Goal: Information Seeking & Learning: Compare options

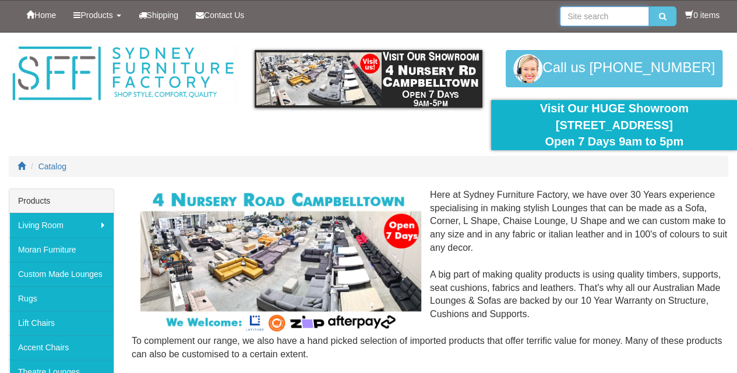
click at [622, 15] on input "search" at bounding box center [604, 16] width 89 height 20
type input "sofa beds"
click at [659, 13] on icon "submit" at bounding box center [663, 16] width 8 height 8
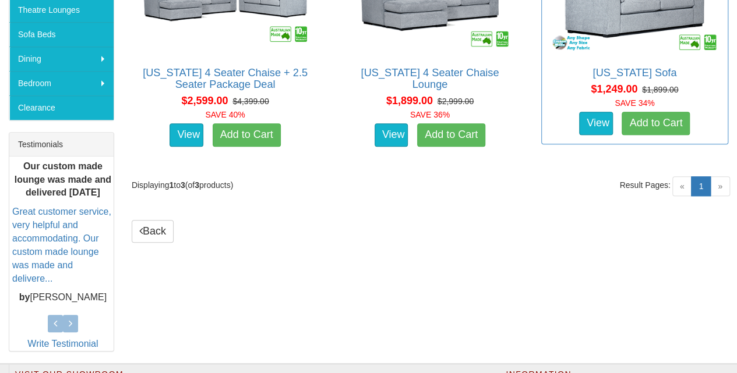
scroll to position [272, 0]
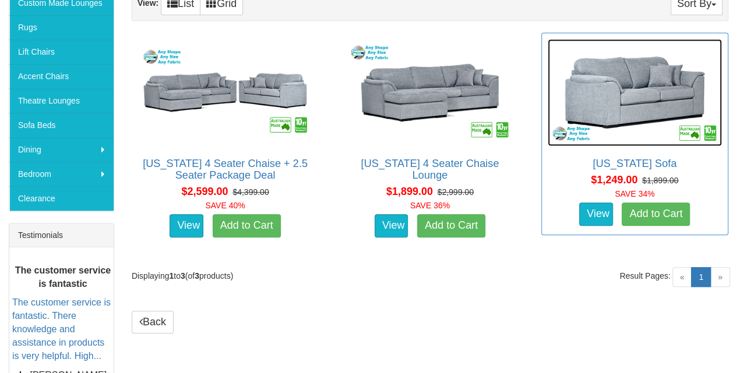
click at [662, 92] on img at bounding box center [635, 92] width 174 height 107
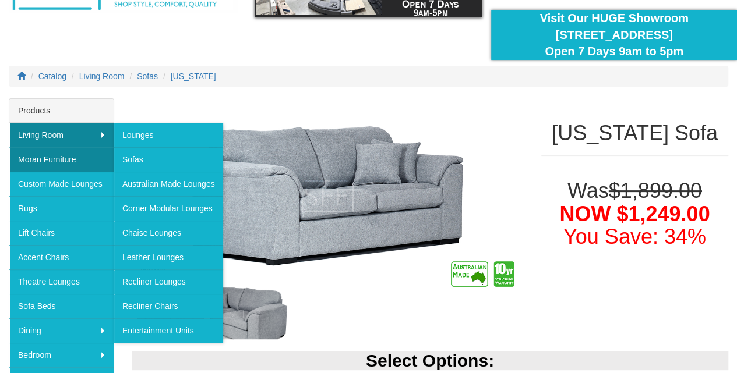
scroll to position [181, 0]
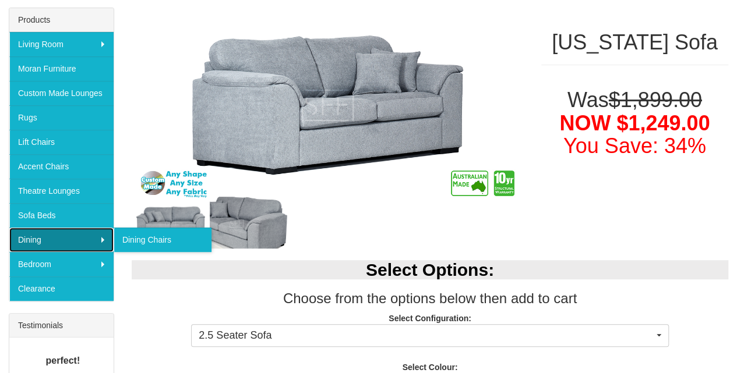
click at [47, 234] on link "Dining" at bounding box center [61, 240] width 104 height 24
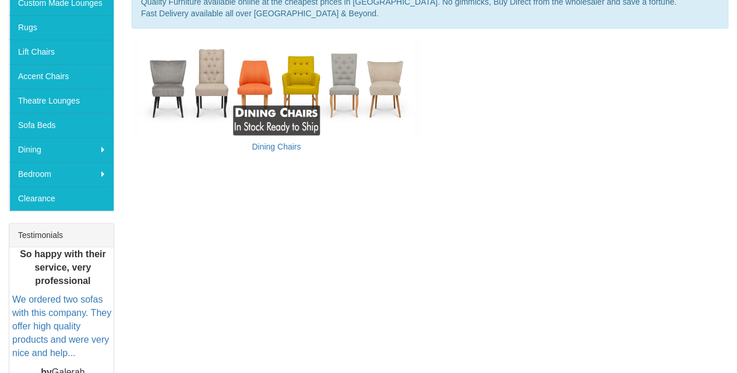
scroll to position [181, 0]
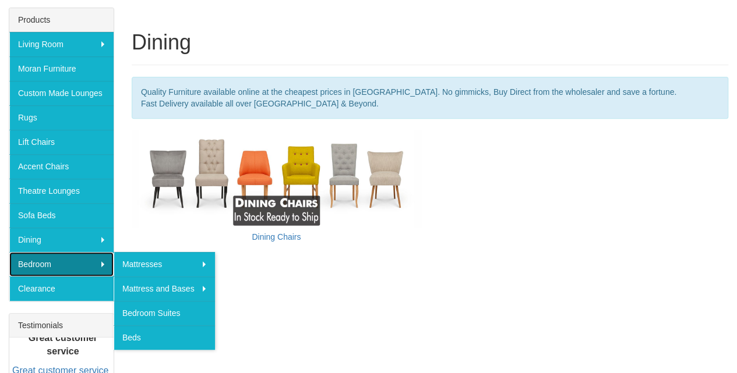
click at [30, 260] on link "Bedroom" at bounding box center [61, 264] width 104 height 24
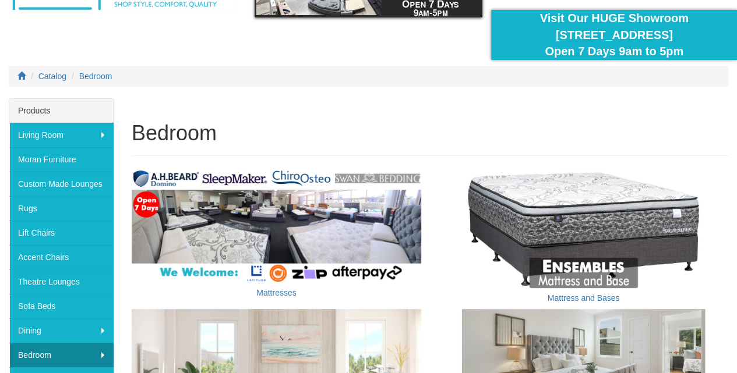
scroll to position [181, 0]
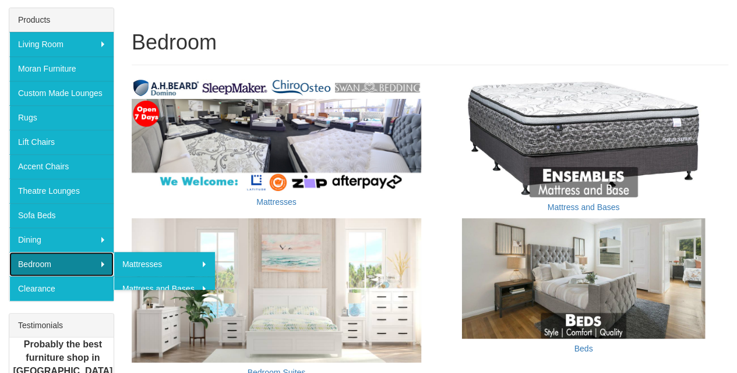
click at [29, 259] on link "Bedroom" at bounding box center [61, 264] width 104 height 24
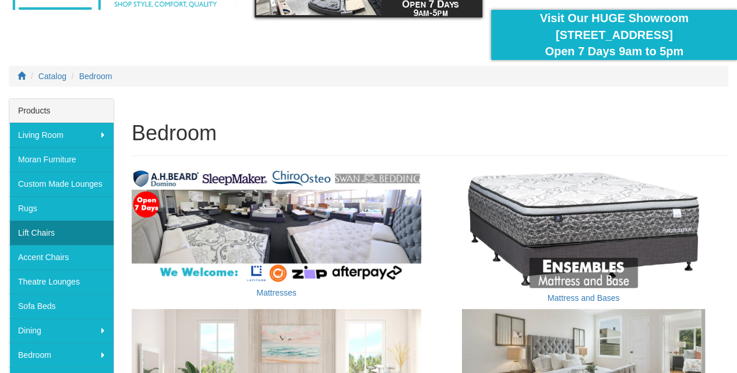
scroll to position [181, 0]
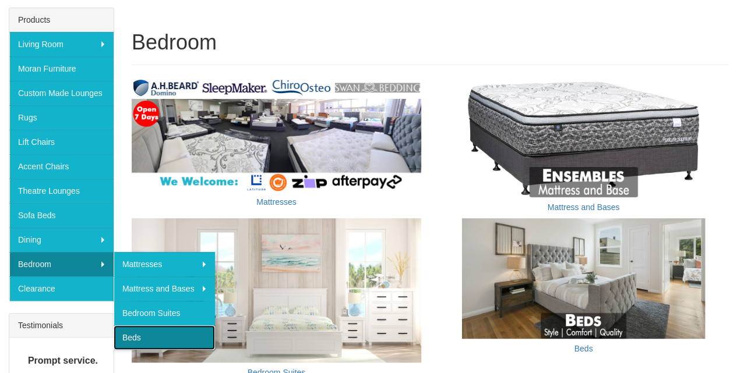
click at [131, 332] on link "Beds" at bounding box center [164, 338] width 101 height 24
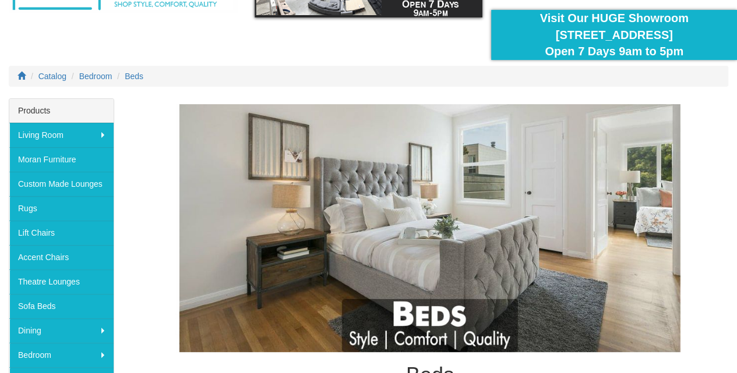
scroll to position [181, 0]
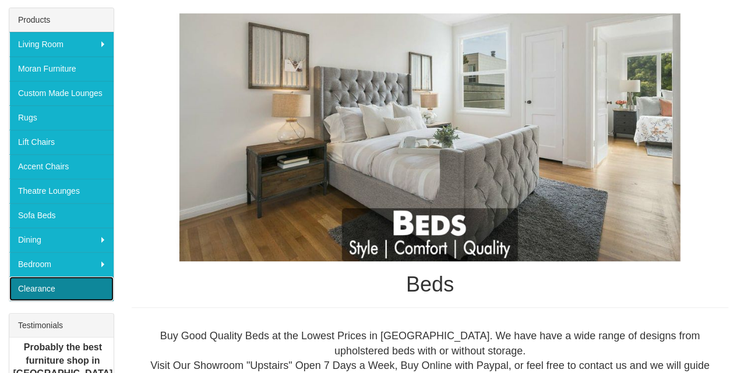
click at [34, 287] on link "Clearance" at bounding box center [61, 289] width 104 height 24
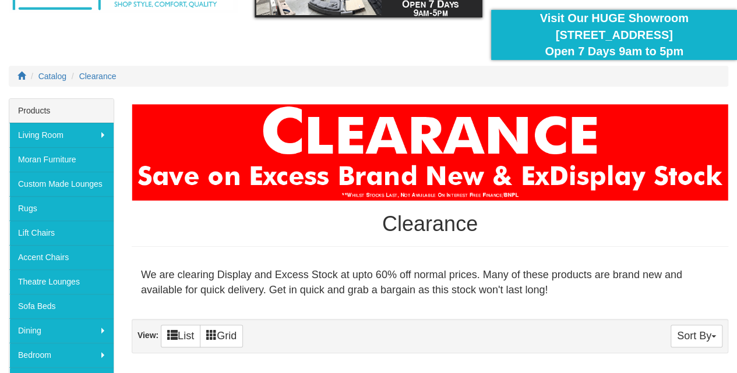
scroll to position [181, 0]
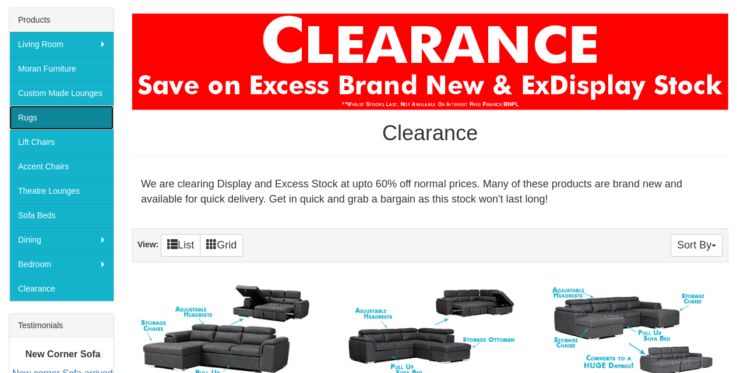
click at [35, 117] on link "Rugs" at bounding box center [61, 117] width 104 height 24
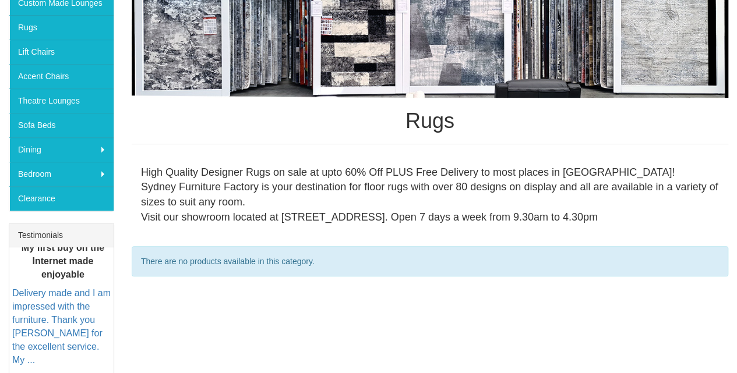
scroll to position [181, 0]
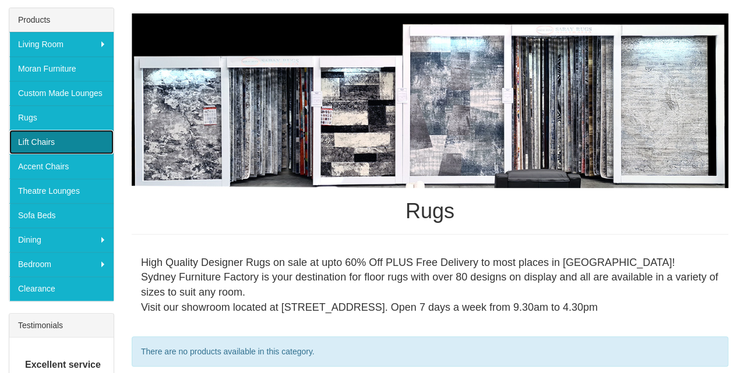
click at [43, 140] on link "Lift Chairs" at bounding box center [61, 142] width 104 height 24
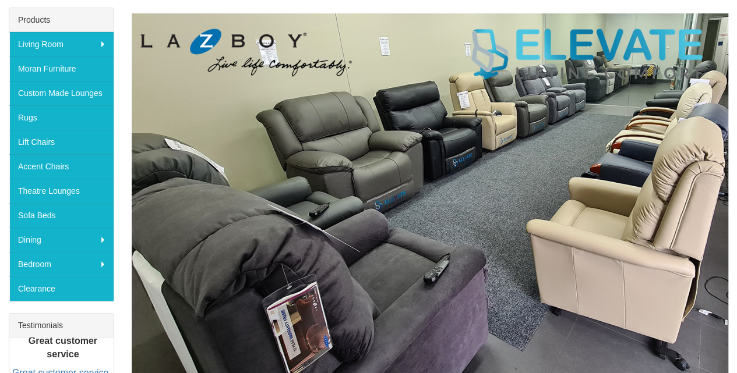
scroll to position [90, 0]
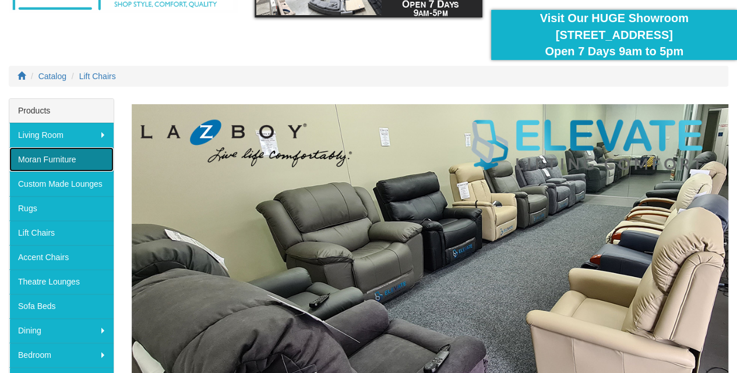
click at [50, 158] on link "Moran Furniture" at bounding box center [61, 159] width 104 height 24
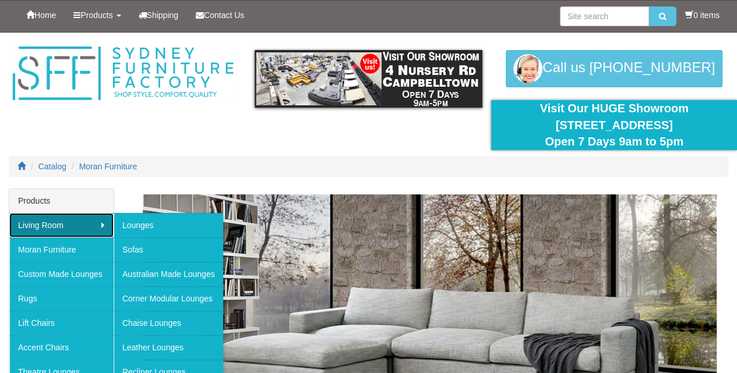
click at [54, 223] on link "Living Room" at bounding box center [61, 225] width 104 height 24
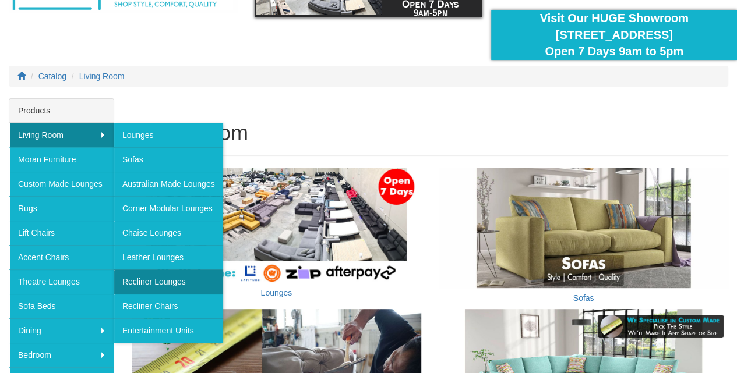
scroll to position [181, 0]
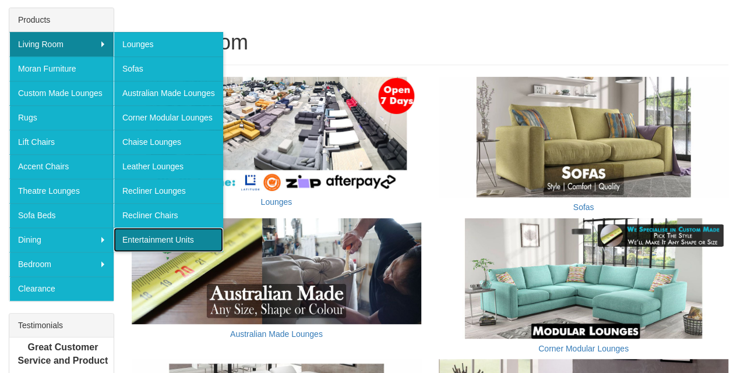
click at [151, 234] on link "Entertainment Units" at bounding box center [169, 240] width 110 height 24
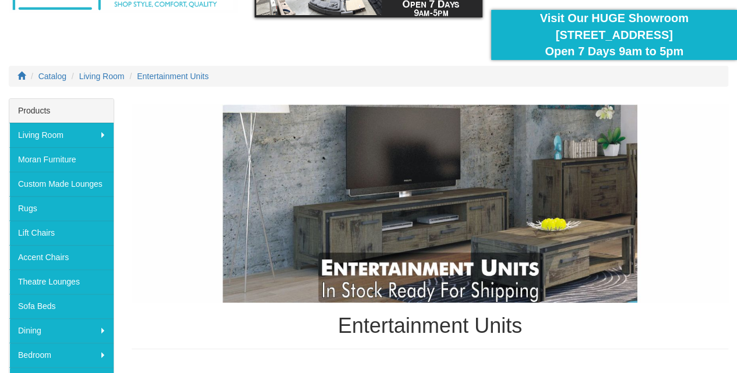
scroll to position [181, 0]
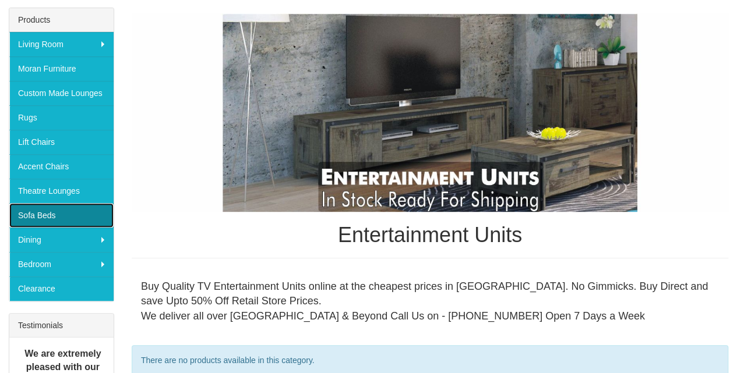
click at [31, 211] on link "Sofa Beds" at bounding box center [61, 215] width 104 height 24
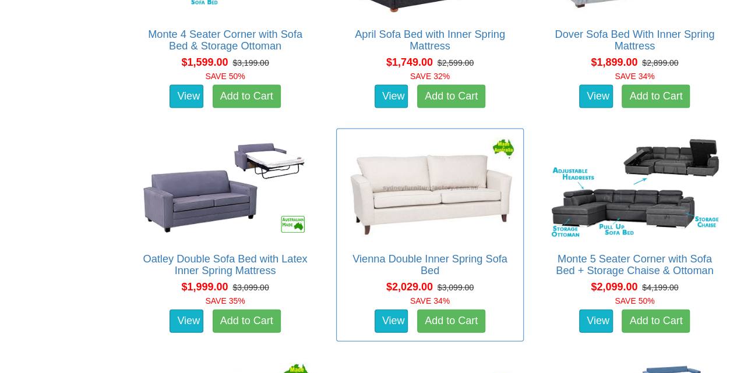
scroll to position [1178, 0]
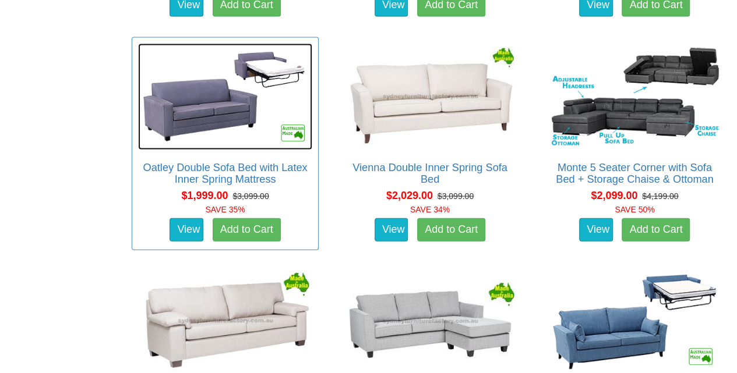
click at [187, 83] on img at bounding box center [225, 97] width 174 height 107
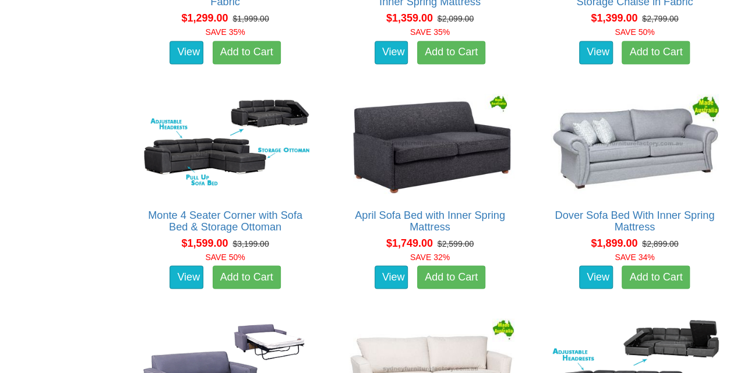
scroll to position [816, 0]
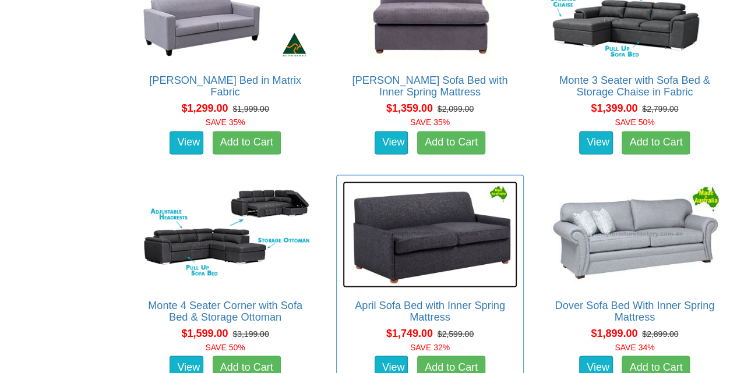
click at [421, 223] on img at bounding box center [430, 234] width 174 height 107
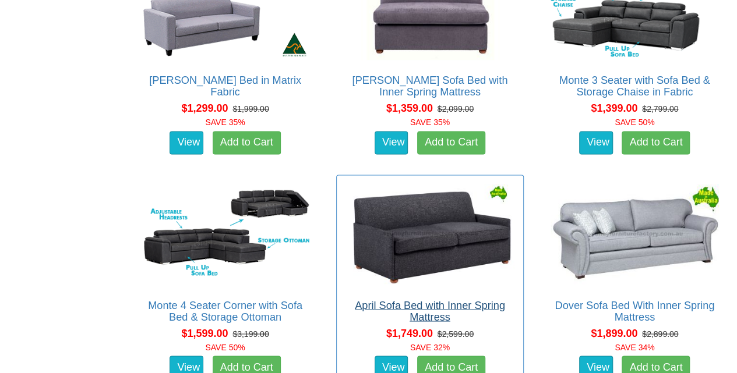
scroll to position [906, 0]
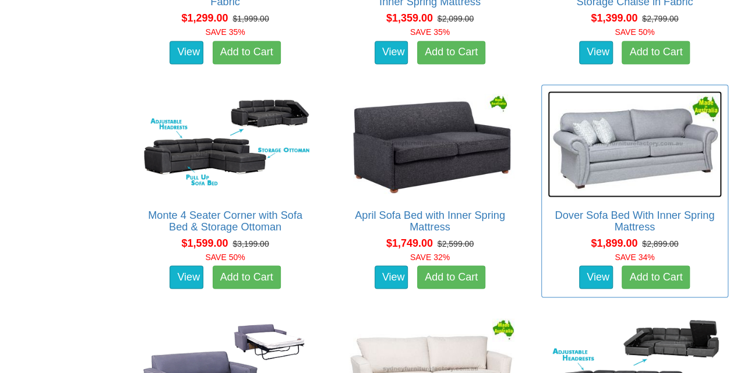
click at [612, 155] on img at bounding box center [635, 144] width 174 height 107
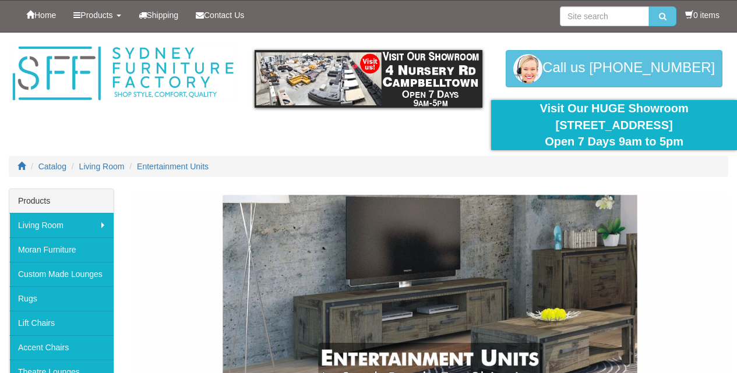
scroll to position [181, 0]
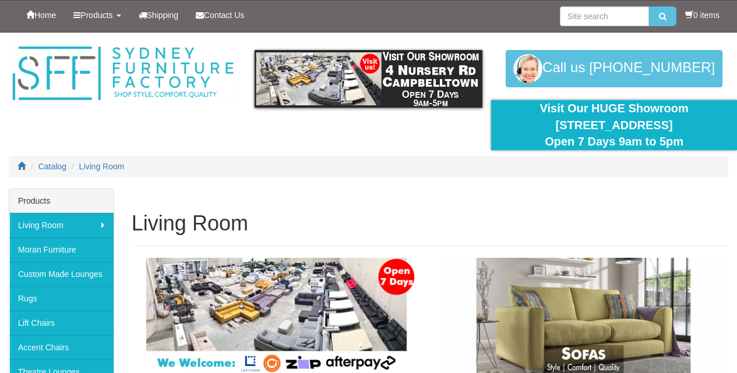
scroll to position [181, 0]
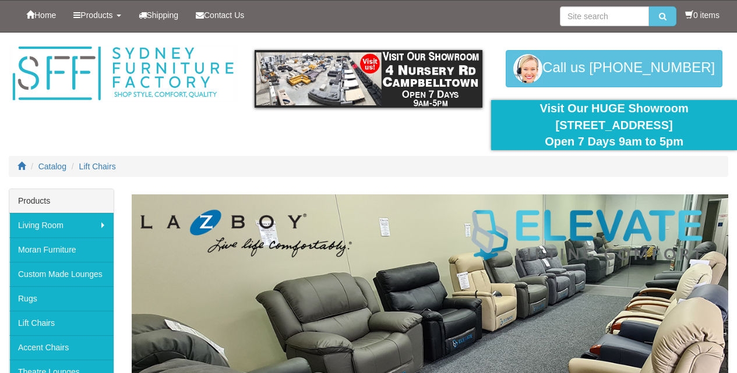
scroll to position [90, 0]
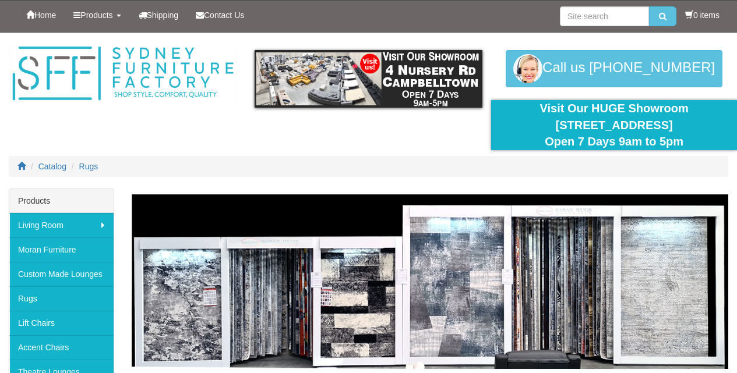
scroll to position [181, 0]
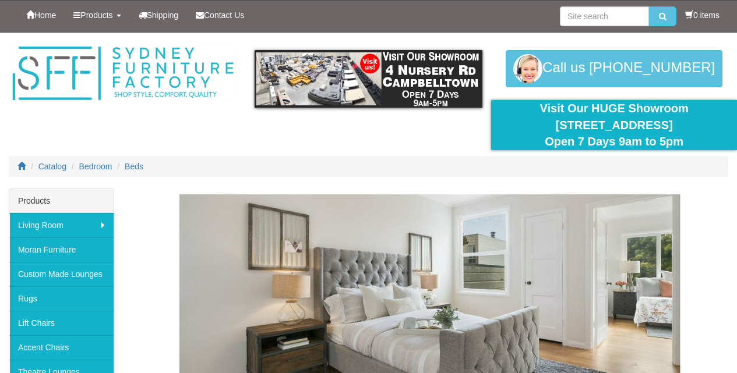
scroll to position [181, 0]
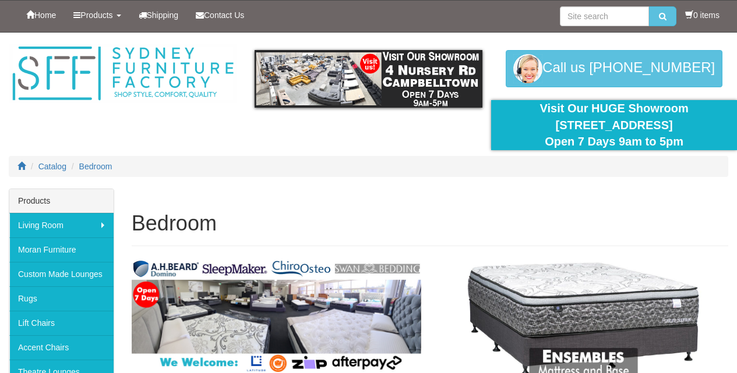
scroll to position [181, 0]
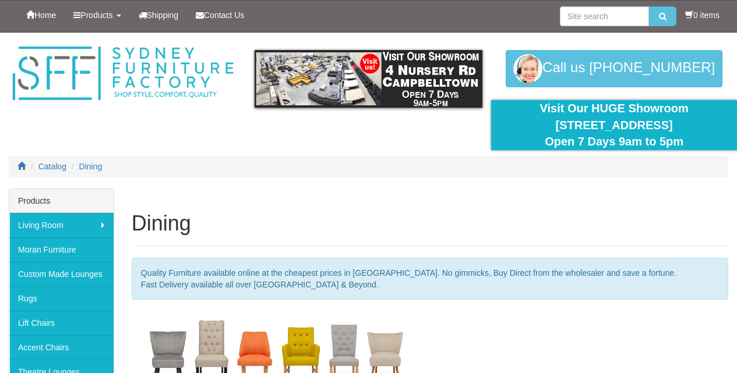
scroll to position [181, 0]
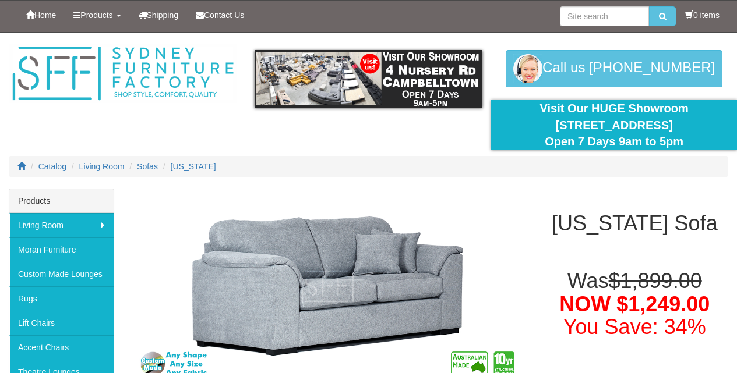
scroll to position [181, 0]
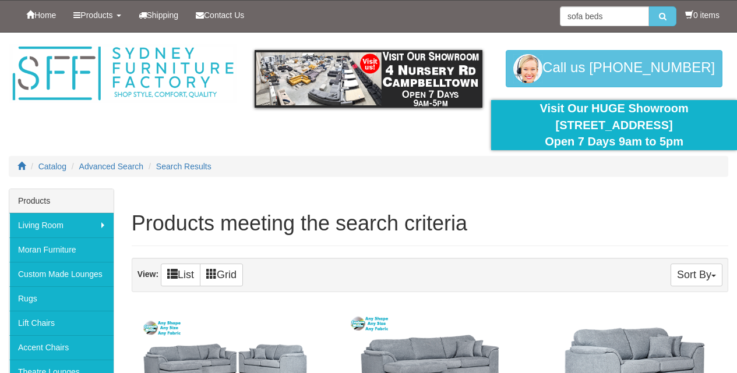
scroll to position [267, 0]
